Goal: Navigation & Orientation: Find specific page/section

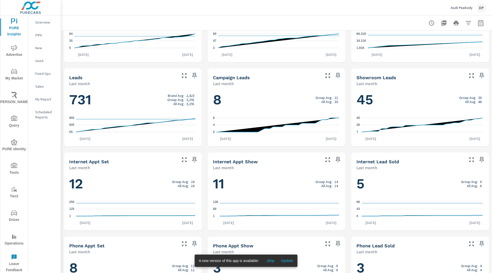
scroll to position [217, 0]
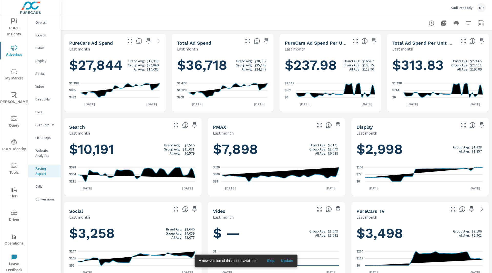
scroll to position [178, 0]
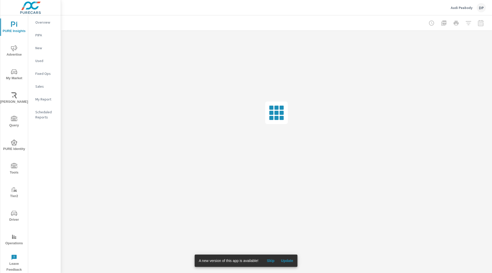
click at [271, 261] on span "Skip" at bounding box center [270, 260] width 12 height 5
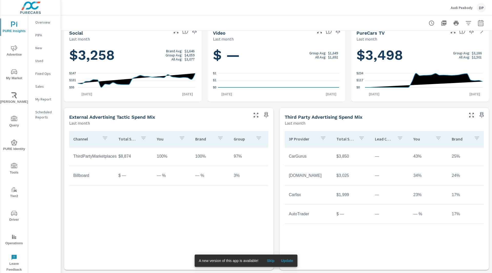
scroll to position [149, 0]
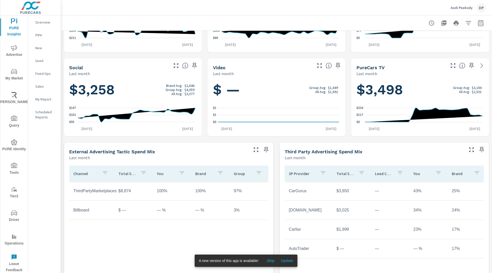
scroll to position [178, 0]
